Goal: Task Accomplishment & Management: Manage account settings

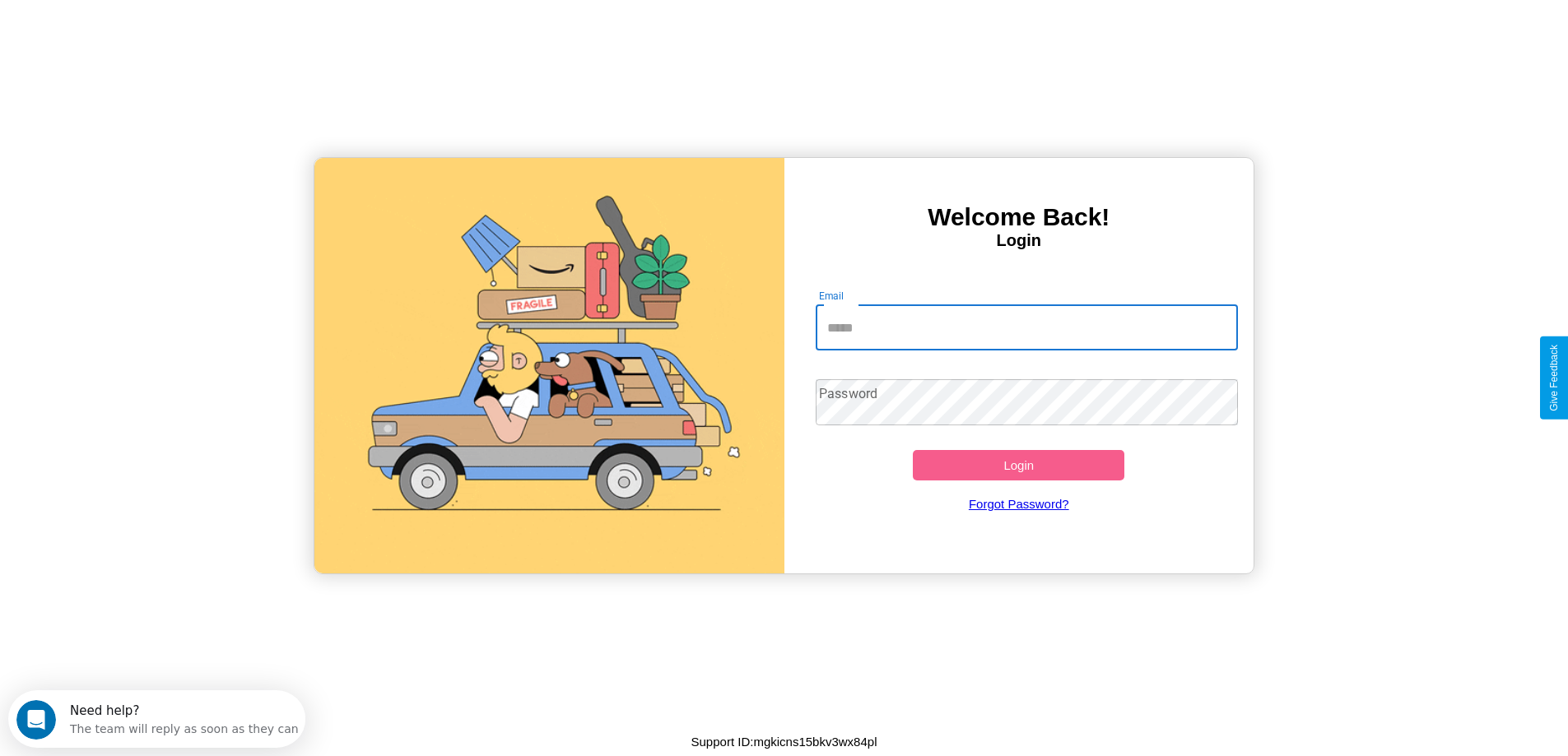
click at [1026, 327] on input "Email" at bounding box center [1027, 327] width 422 height 46
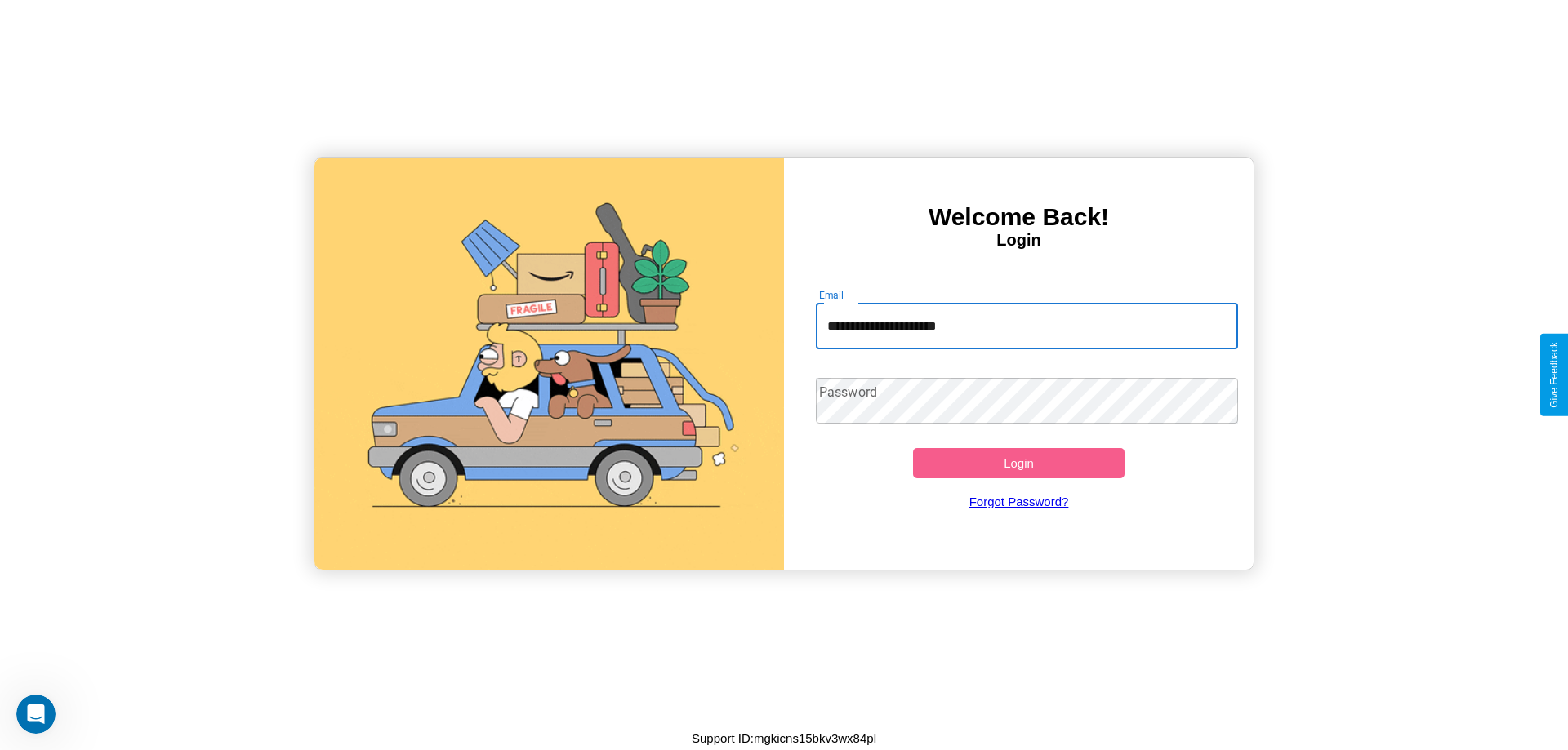
type input "**********"
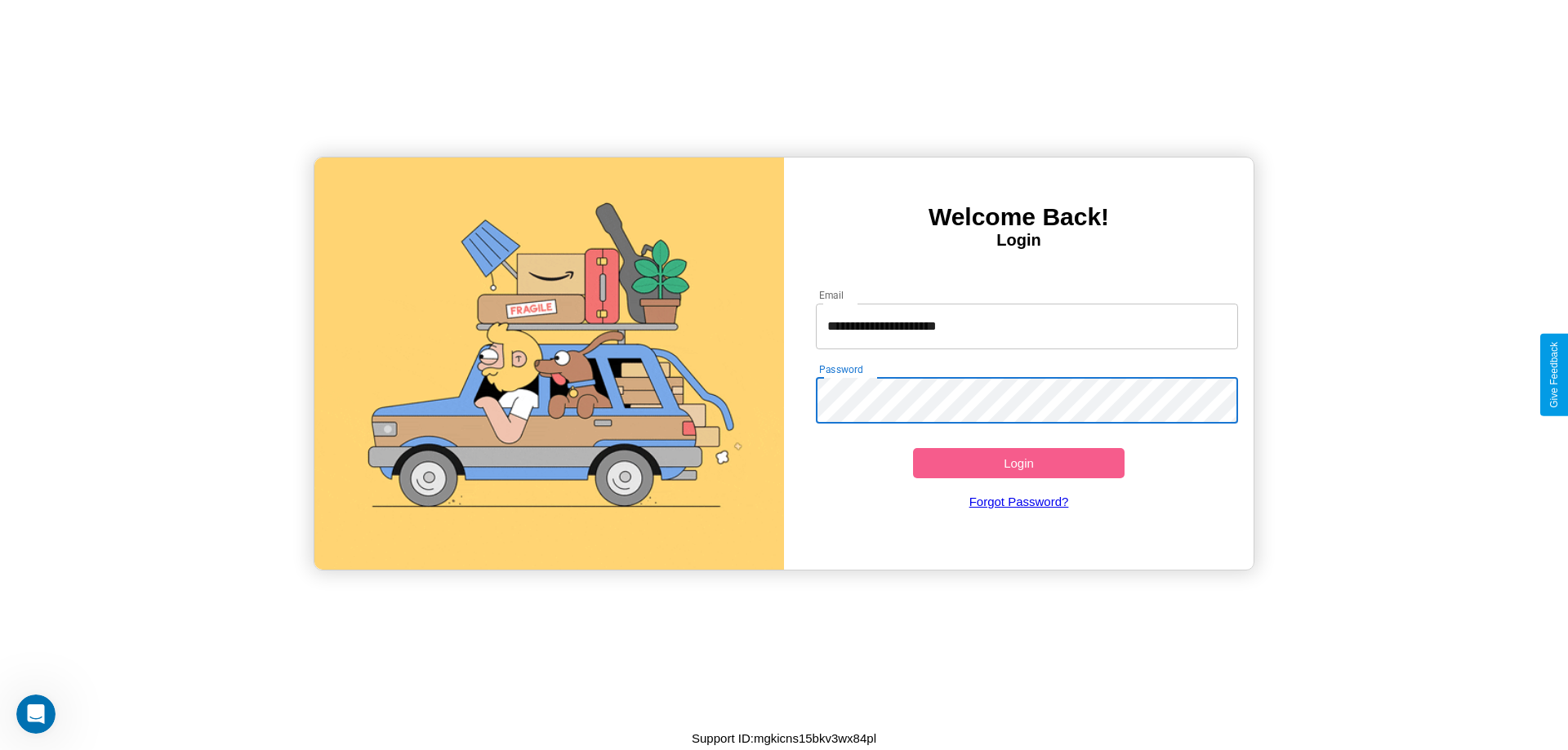
click at [1018, 463] on button "Login" at bounding box center [1018, 463] width 211 height 30
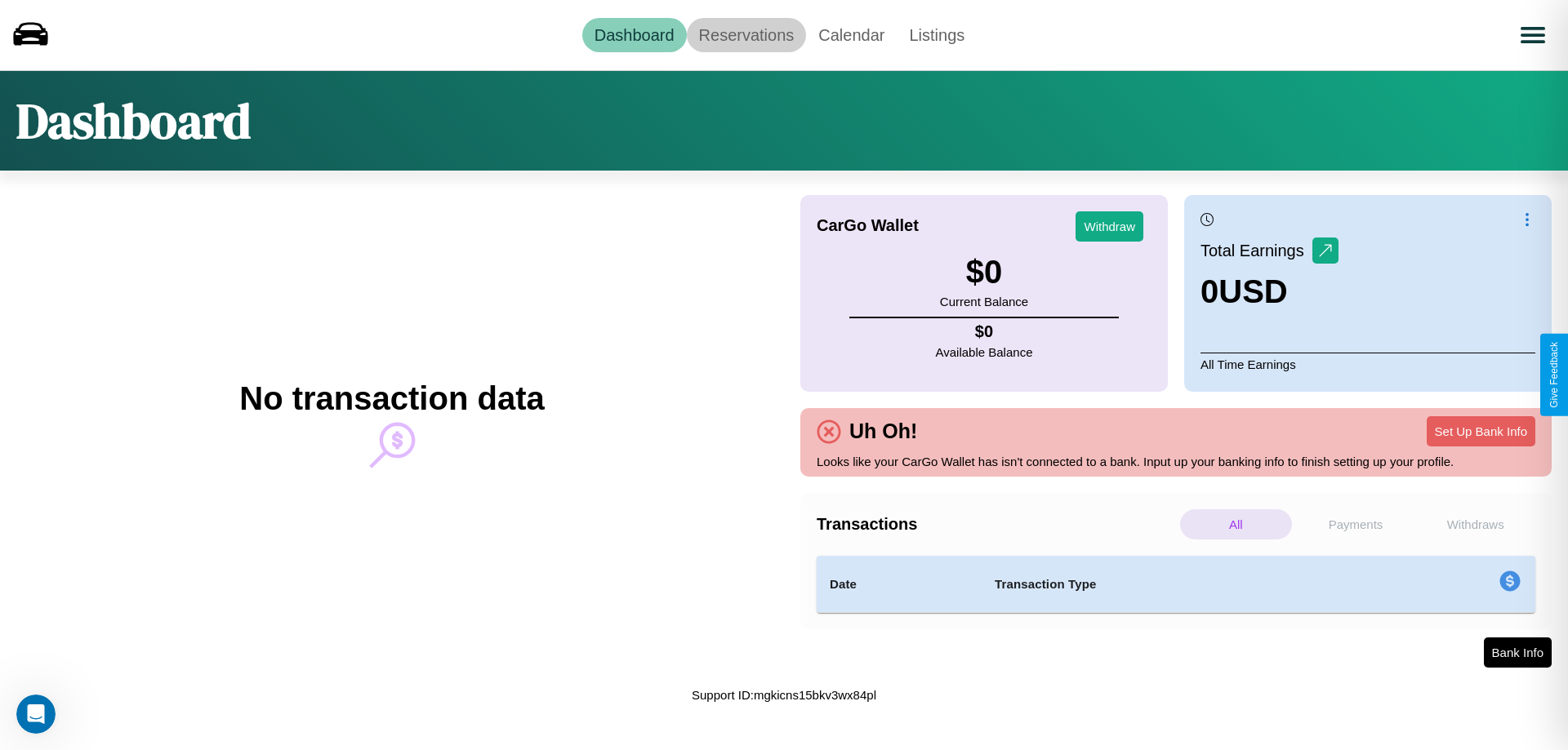
click at [745, 34] on link "Reservations" at bounding box center [746, 35] width 120 height 34
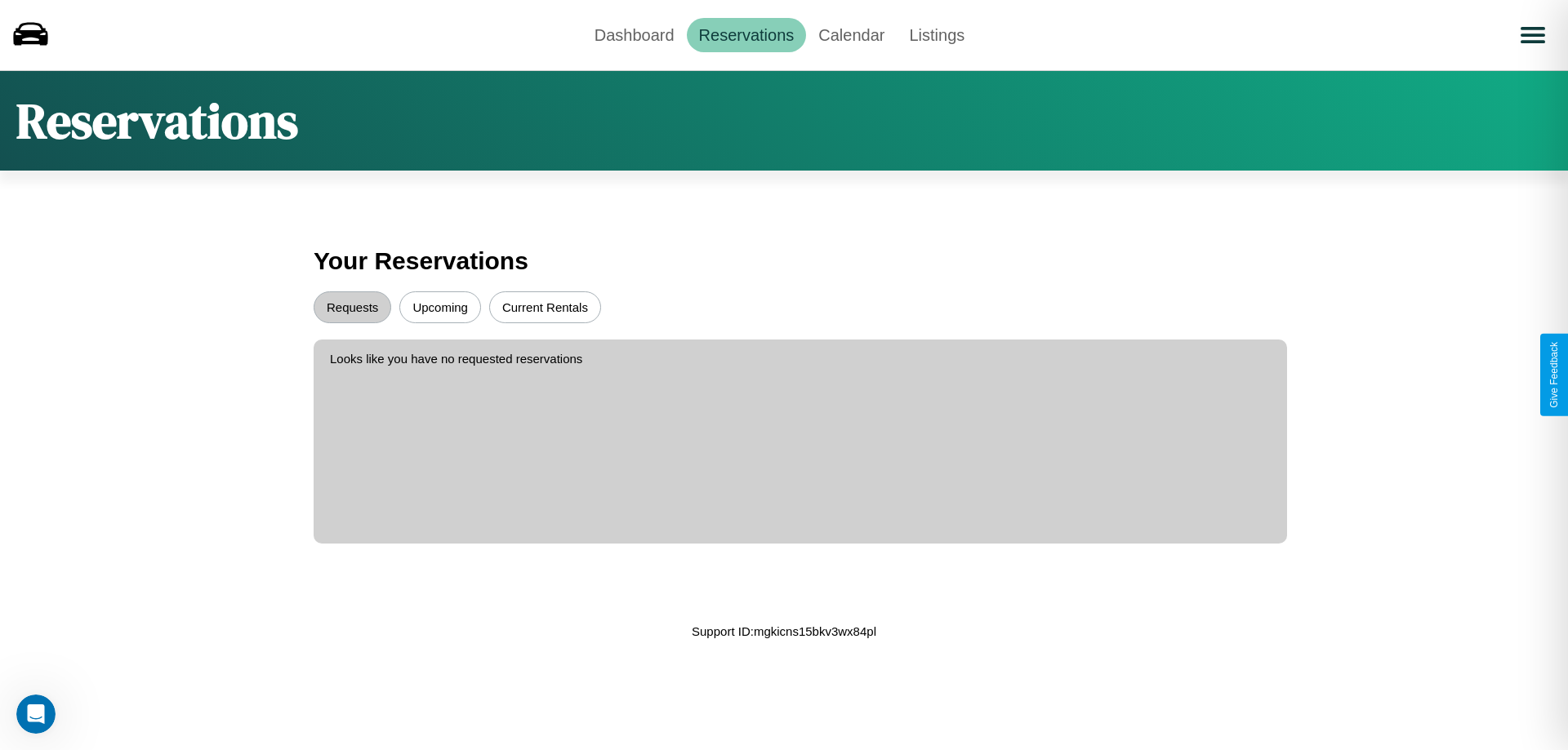
click at [440, 307] on button "Upcoming" at bounding box center [440, 307] width 82 height 31
click at [352, 307] on button "Requests" at bounding box center [353, 307] width 78 height 31
click at [545, 307] on button "Current Rentals" at bounding box center [544, 307] width 112 height 31
click at [634, 34] on link "Dashboard" at bounding box center [634, 35] width 104 height 34
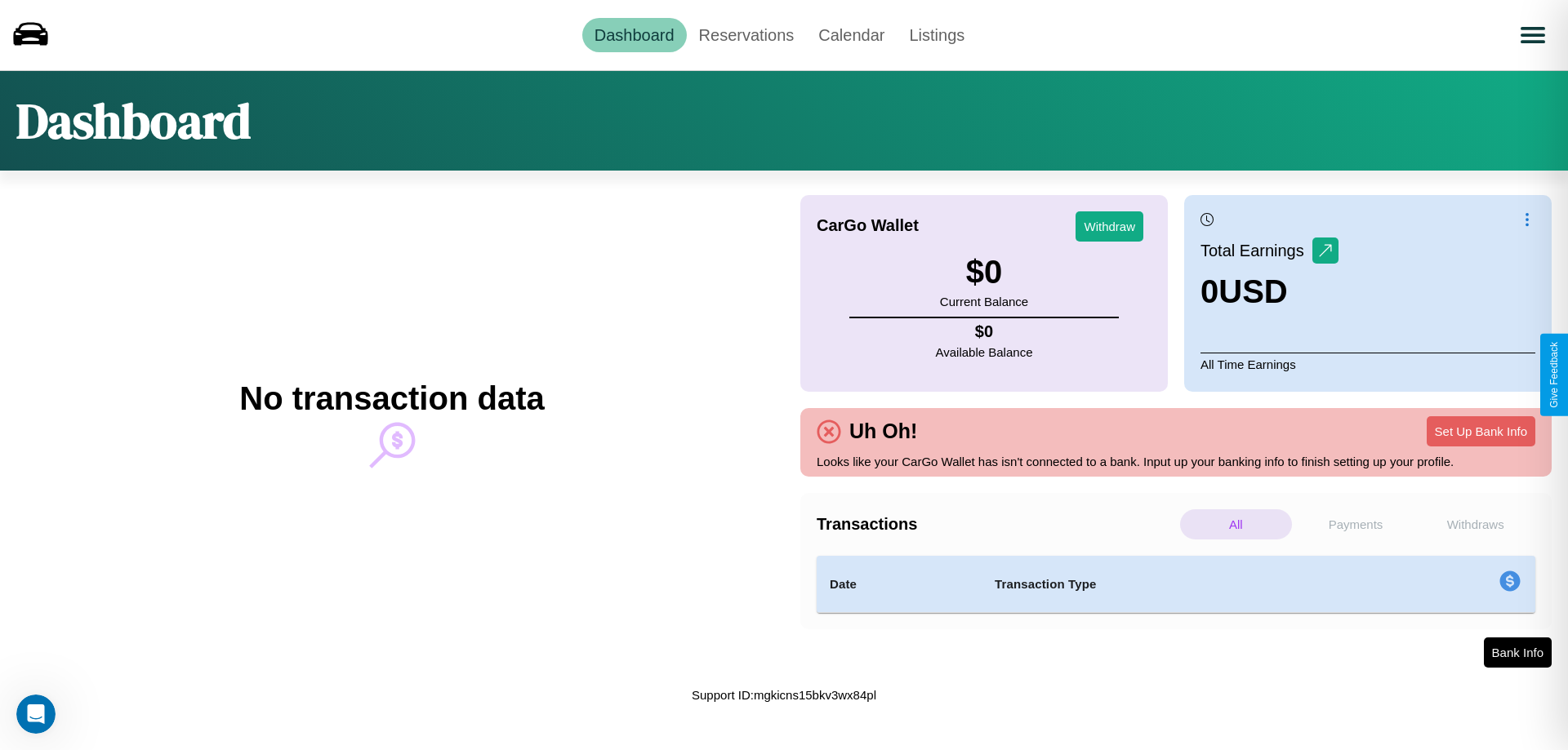
click at [1235, 524] on p "All" at bounding box center [1235, 524] width 112 height 30
click at [1355, 524] on p "Payments" at bounding box center [1355, 524] width 112 height 30
